Goal: Navigation & Orientation: Find specific page/section

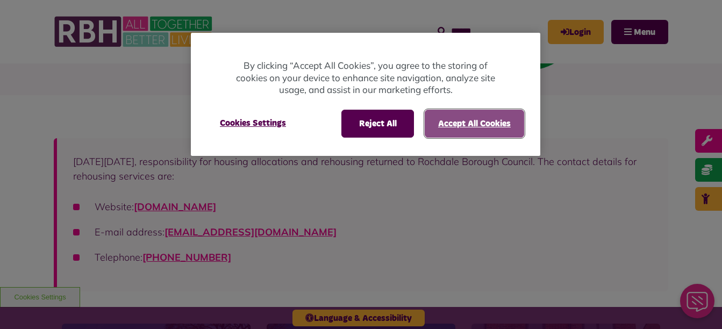
click at [453, 122] on button "Accept All Cookies" at bounding box center [474, 124] width 99 height 28
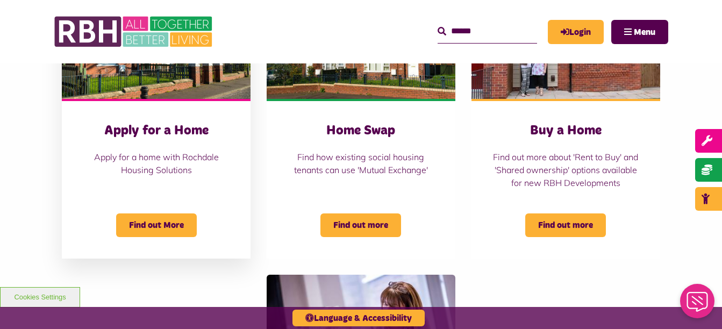
scroll to position [493, 0]
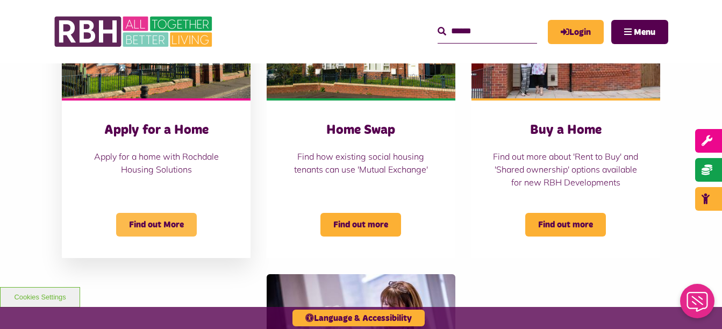
click at [154, 232] on span "Find out More" at bounding box center [156, 225] width 81 height 24
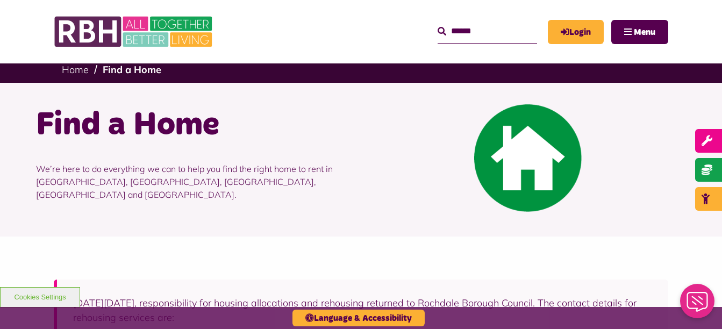
scroll to position [0, 0]
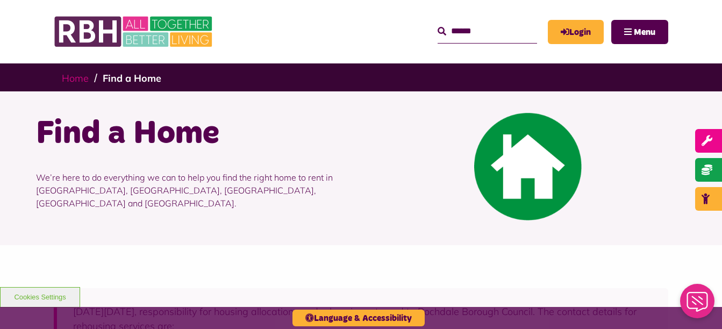
click at [70, 80] on link "Home" at bounding box center [75, 78] width 27 height 12
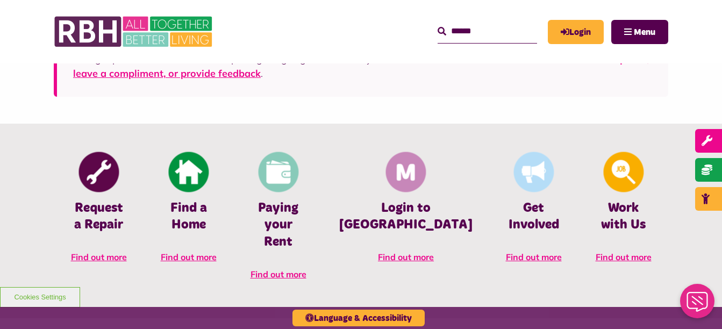
scroll to position [403, 0]
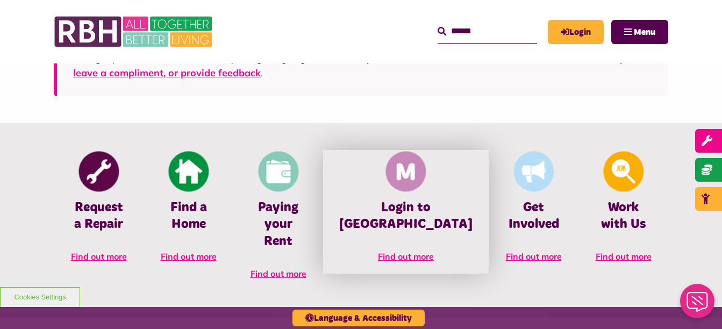
click at [402, 213] on h4 "Login to MyRBH" at bounding box center [405, 215] width 133 height 33
